Goal: Find specific page/section: Find specific page/section

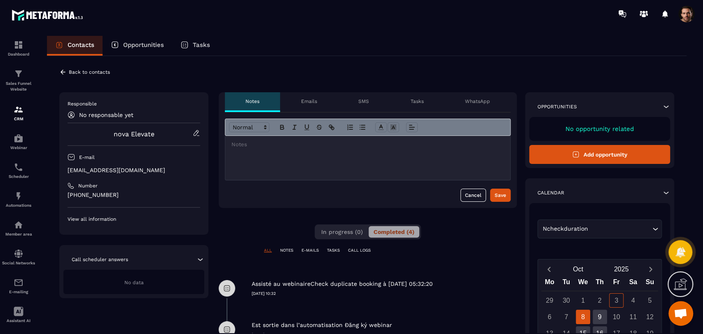
click at [63, 73] on icon at bounding box center [62, 71] width 7 height 7
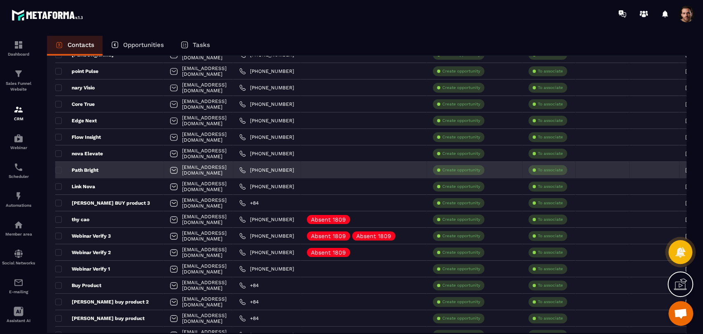
scroll to position [146, 0]
click at [89, 168] on p "Path Bright" at bounding box center [76, 170] width 43 height 7
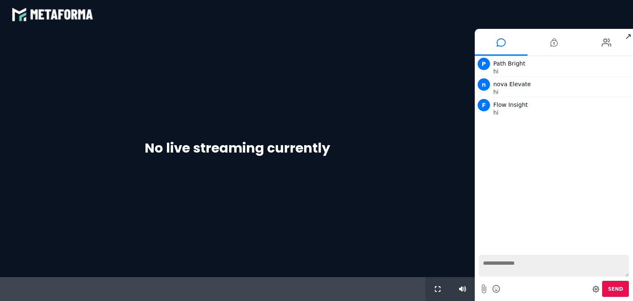
click at [530, 264] on textarea at bounding box center [554, 266] width 150 height 22
